Goal: Transaction & Acquisition: Purchase product/service

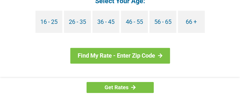
scroll to position [593, 0]
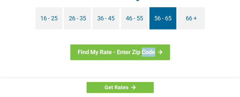
click at [160, 8] on link "56 - 65" at bounding box center [162, 18] width 27 height 22
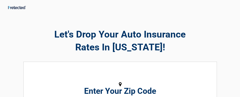
scroll to position [2, 0]
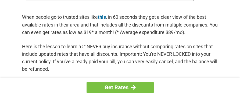
scroll to position [445, 0]
